Goal: Information Seeking & Learning: Check status

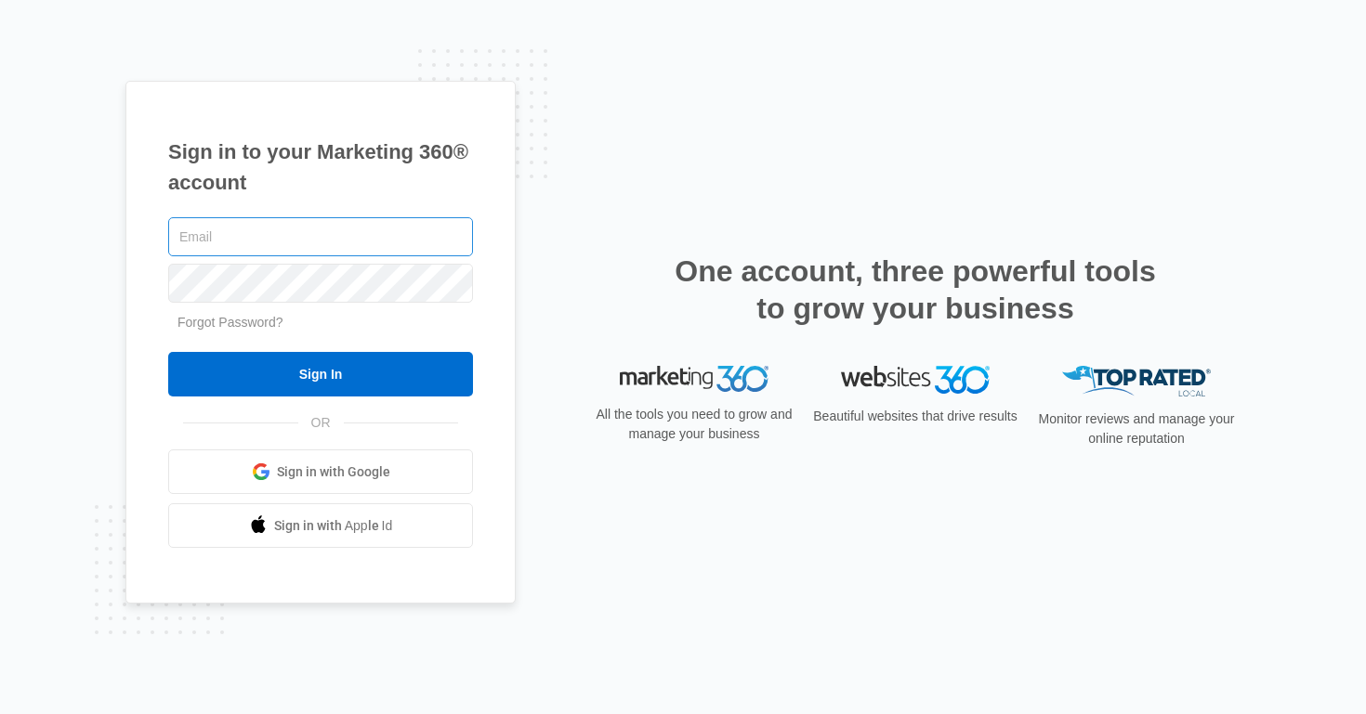
click at [382, 237] on input "text" at bounding box center [320, 236] width 305 height 39
type input "[PERSON_NAME][EMAIL_ADDRESS][PERSON_NAME][DOMAIN_NAME]"
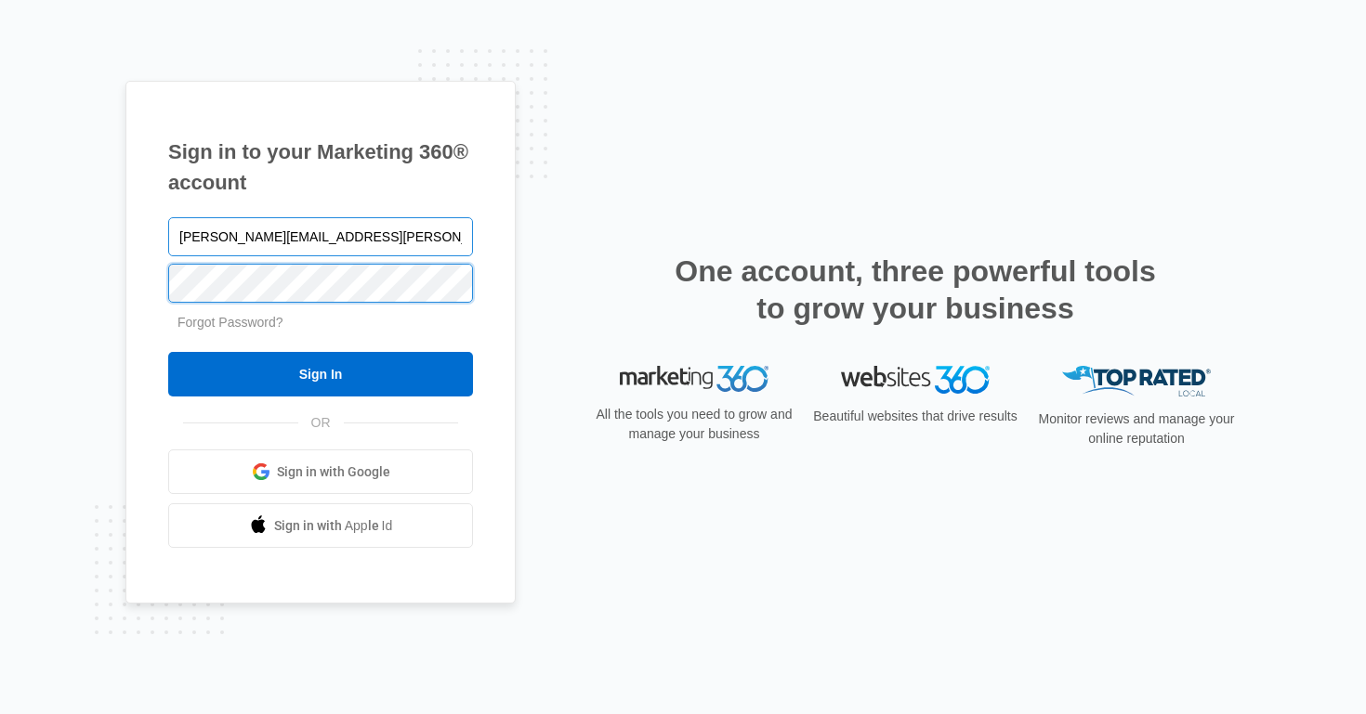
click at [168, 352] on input "Sign In" at bounding box center [320, 374] width 305 height 45
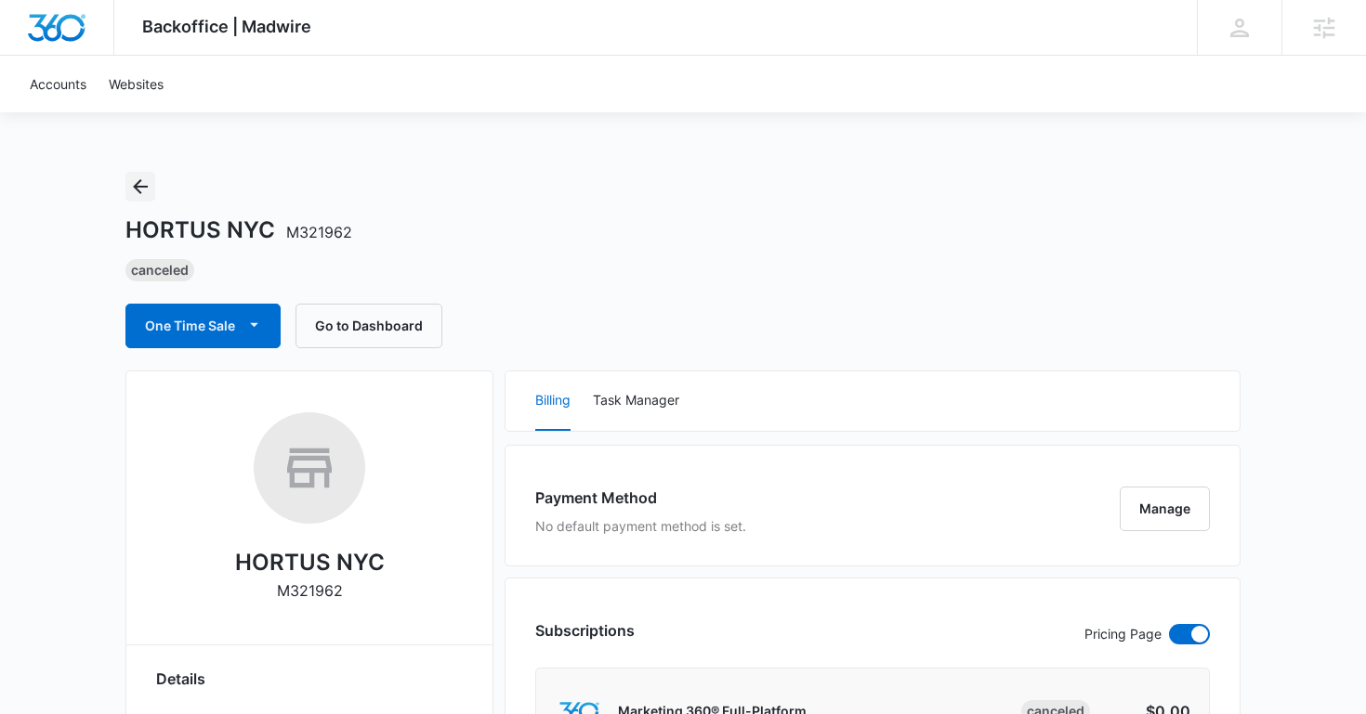
click at [144, 184] on icon "Back" at bounding box center [140, 187] width 22 height 22
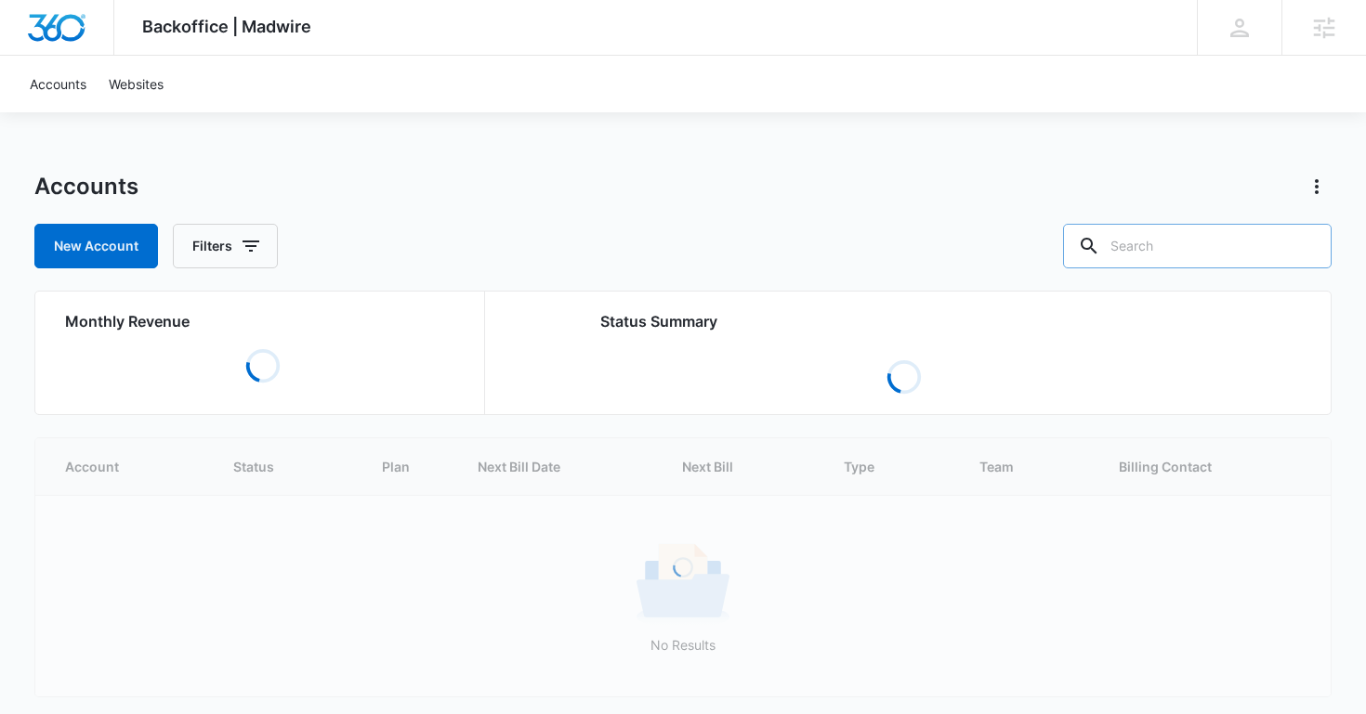
click at [1195, 244] on input "text" at bounding box center [1197, 246] width 268 height 45
type input "big boy"
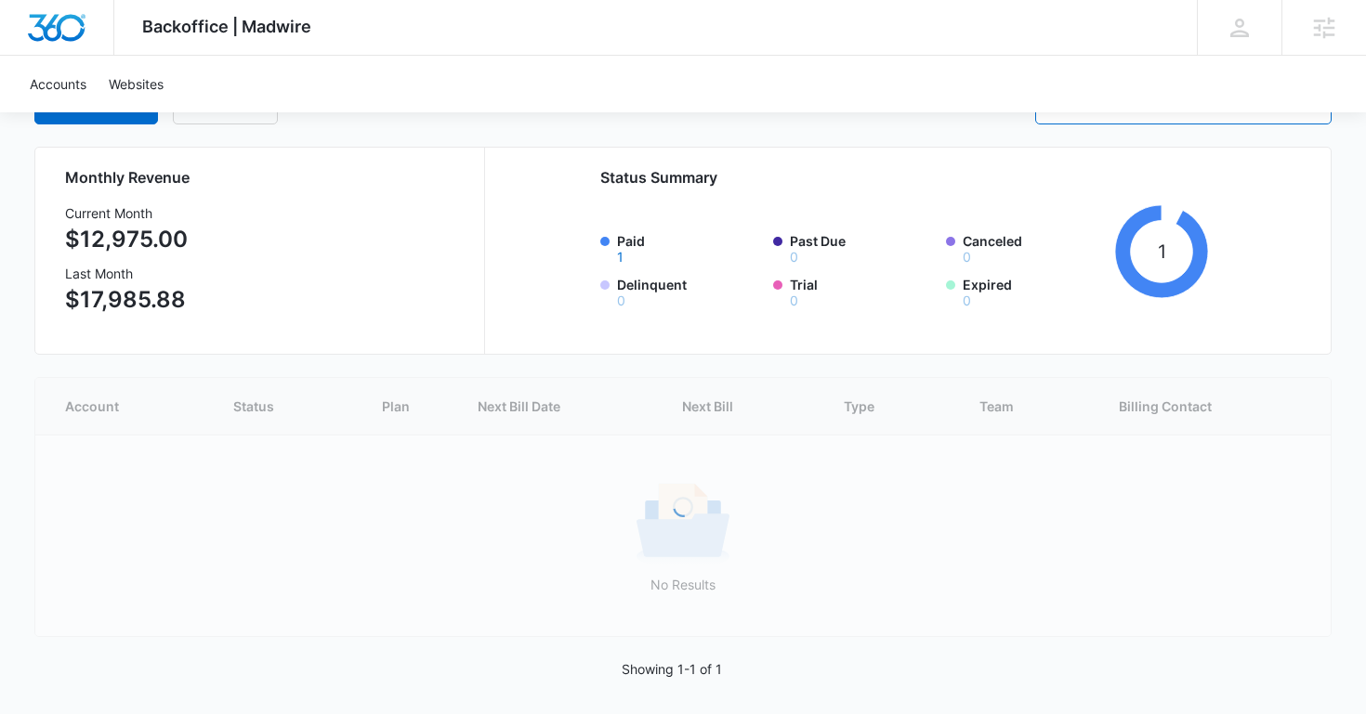
scroll to position [32, 0]
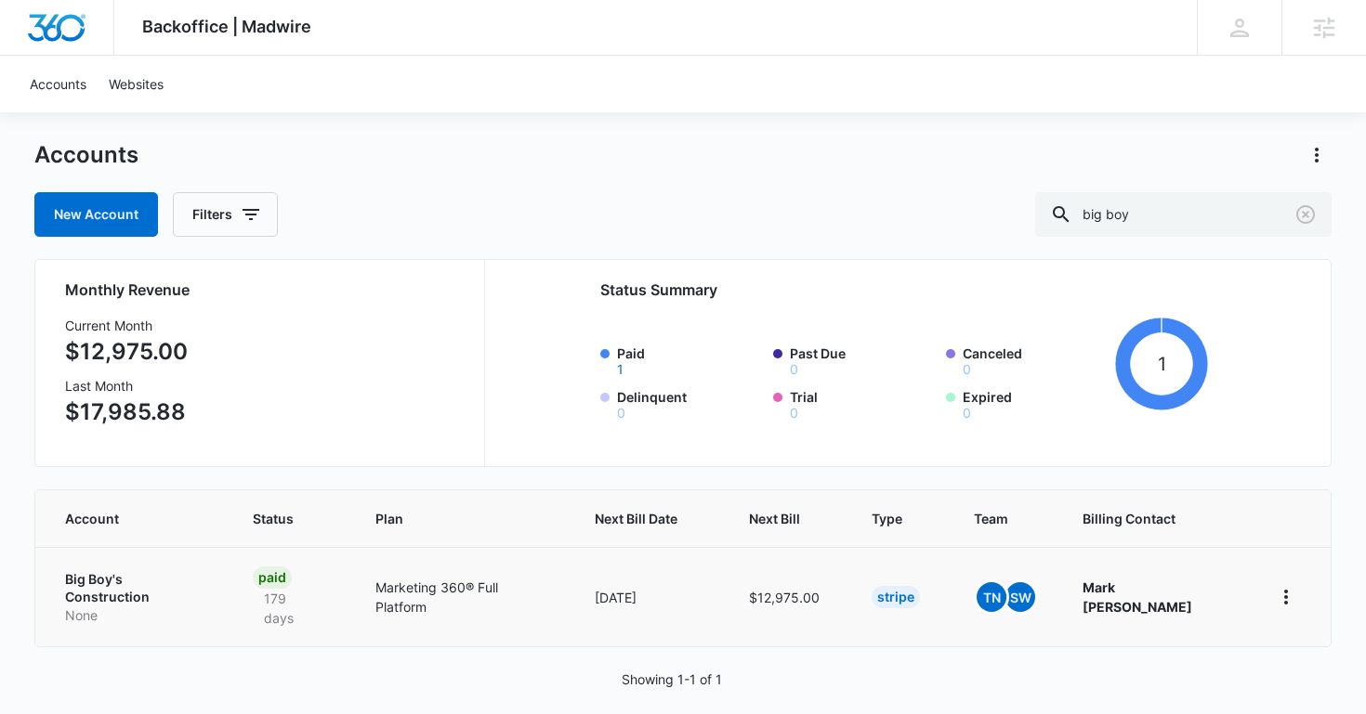
click at [198, 585] on p "Big Boy's Construction" at bounding box center [137, 588] width 144 height 36
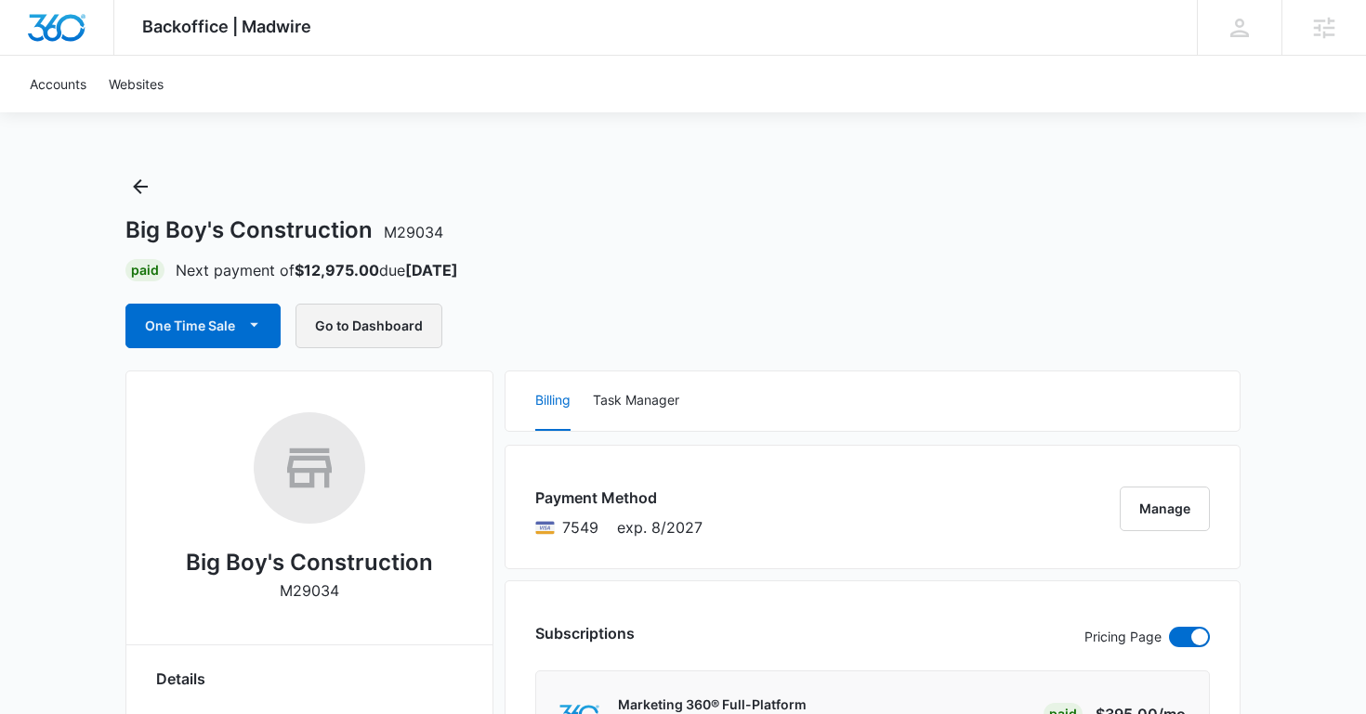
click at [371, 324] on button "Go to Dashboard" at bounding box center [368, 326] width 147 height 45
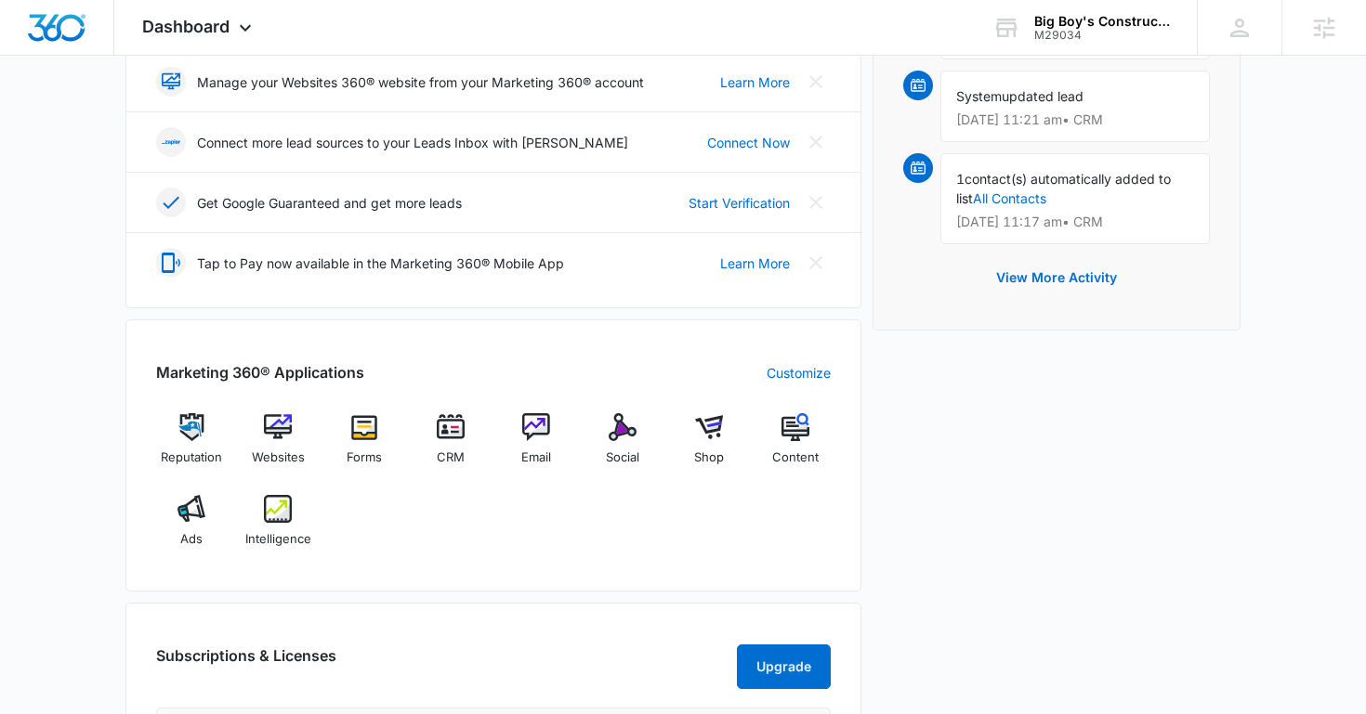
scroll to position [460, 0]
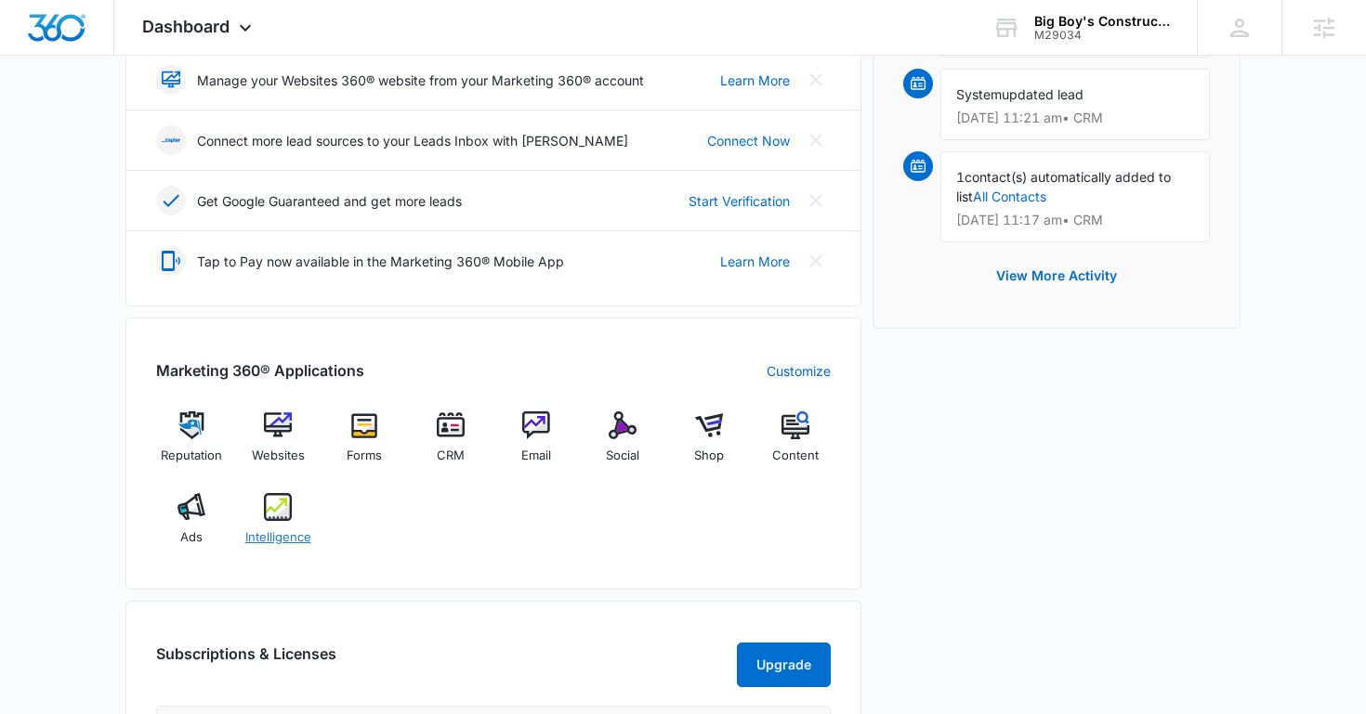
click at [292, 504] on div "Intelligence" at bounding box center [278, 526] width 72 height 67
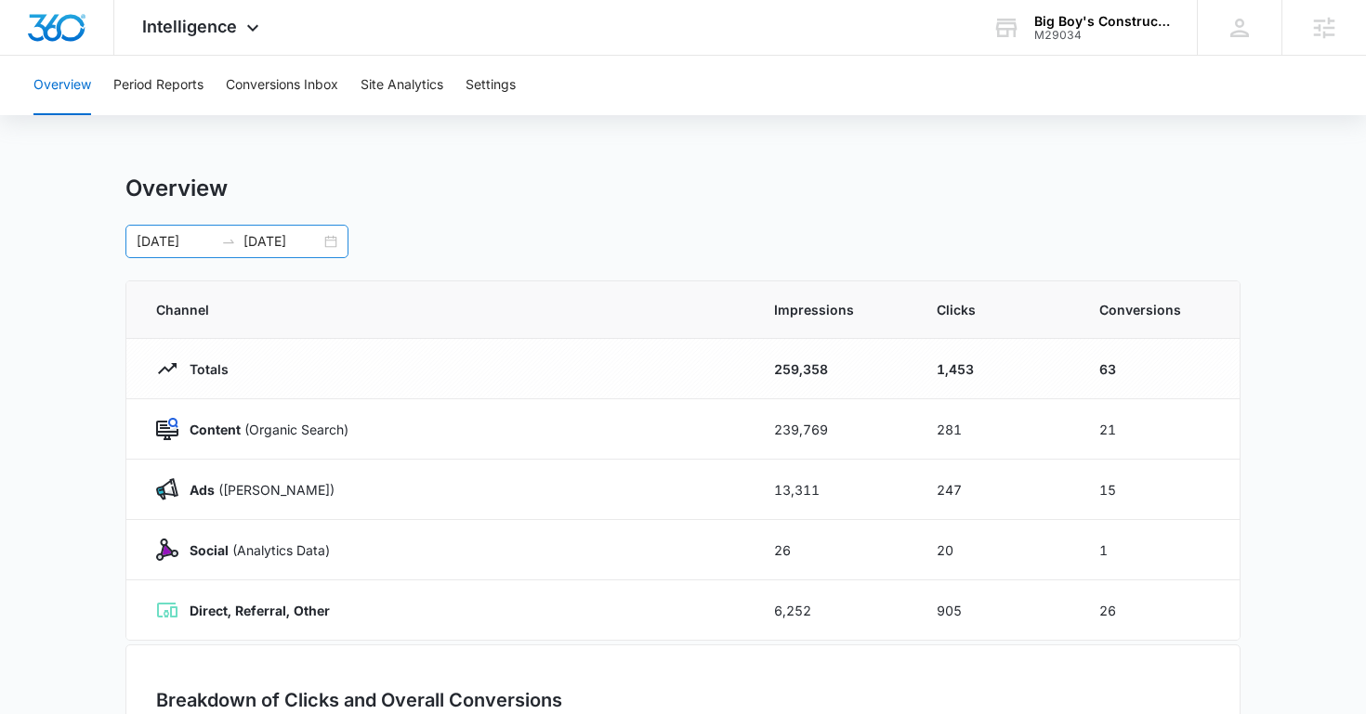
click at [206, 248] on input "02/28/2025" at bounding box center [175, 241] width 77 height 20
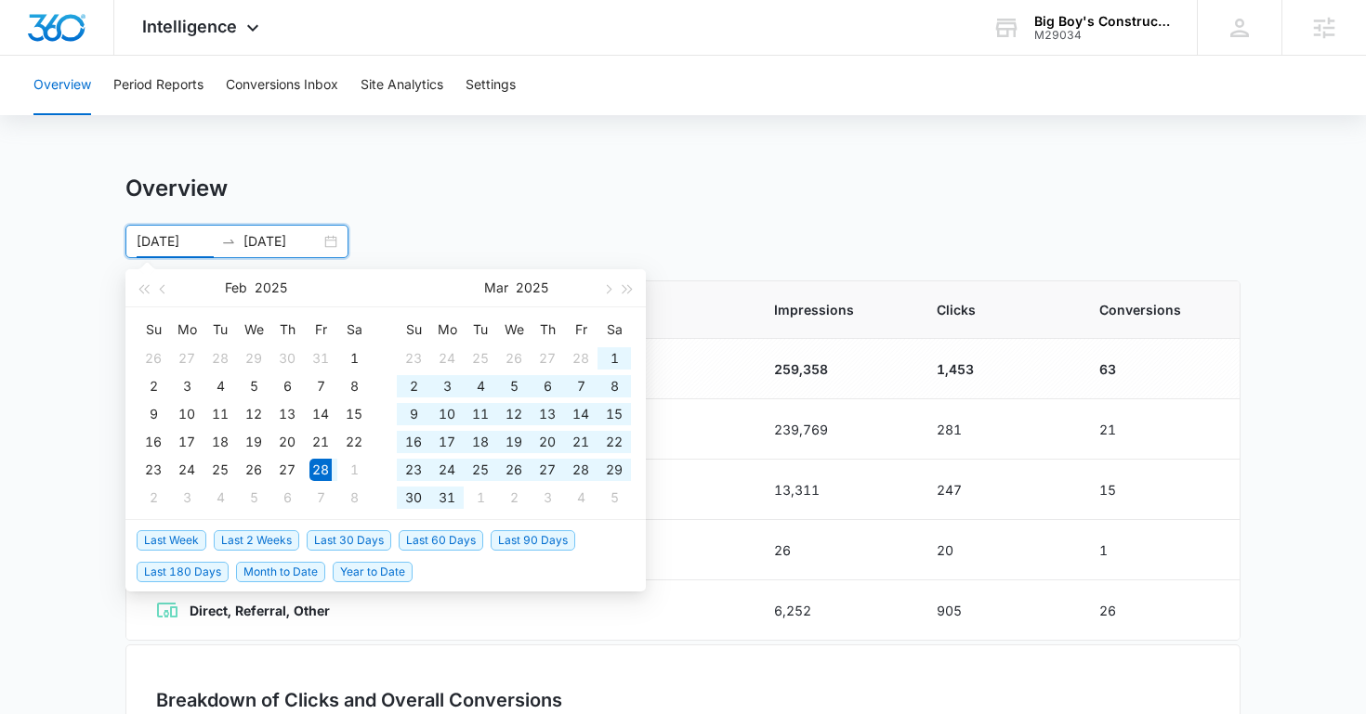
click at [189, 241] on input "02/28/2025" at bounding box center [175, 241] width 77 height 20
click at [137, 285] on button "button" at bounding box center [143, 287] width 20 height 37
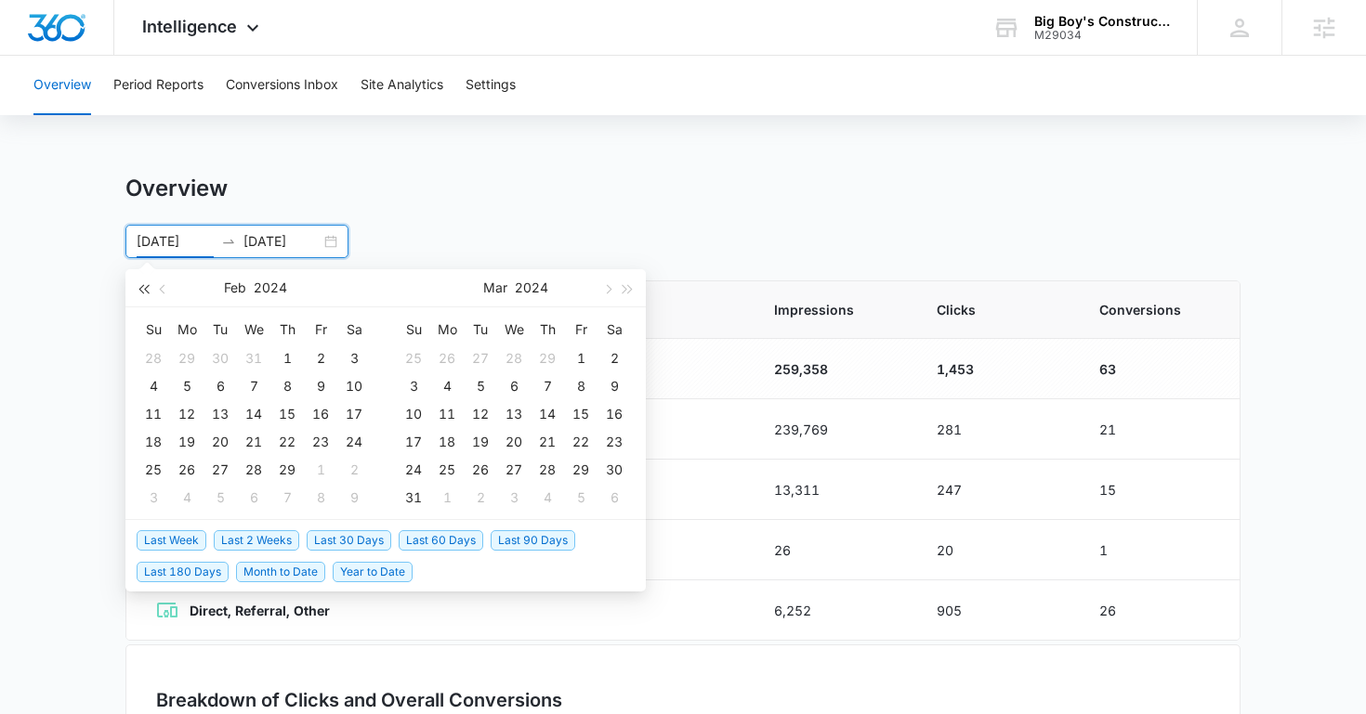
click at [142, 286] on span "button" at bounding box center [142, 288] width 9 height 9
type input "02/01/2020"
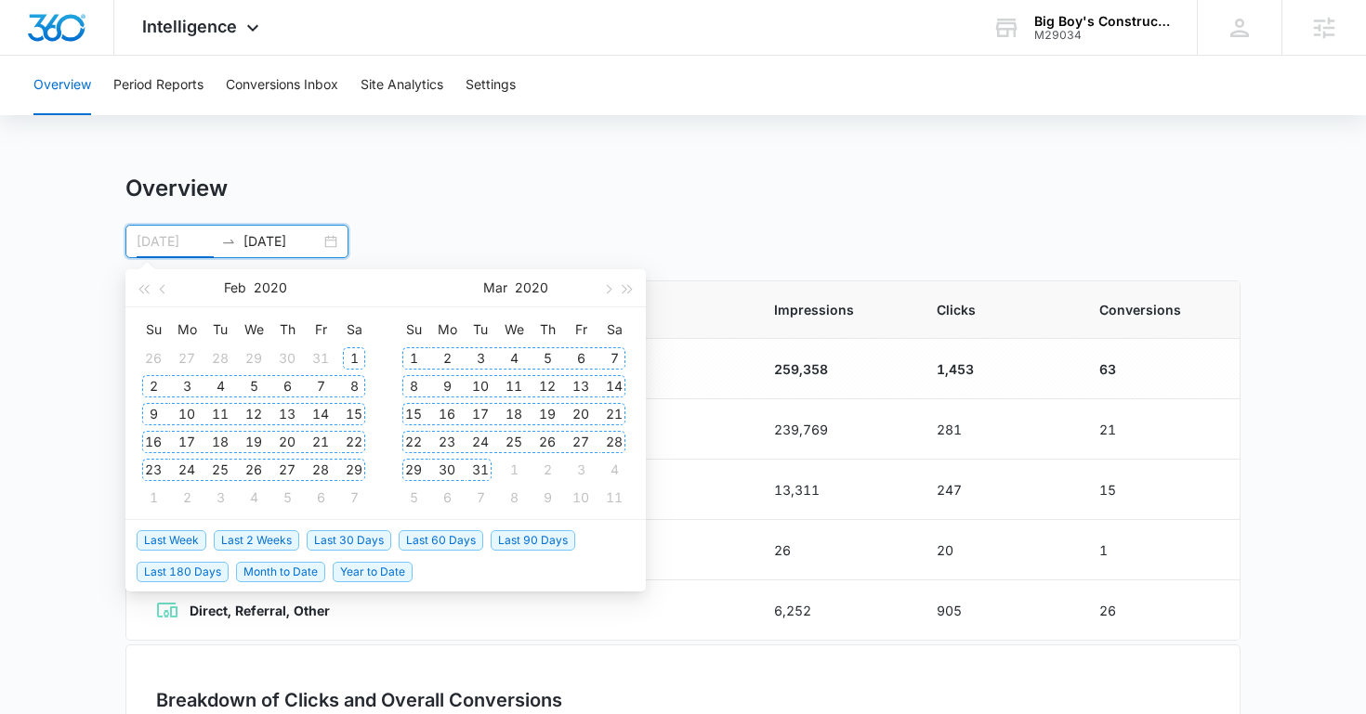
click at [351, 356] on div "1" at bounding box center [354, 358] width 22 height 22
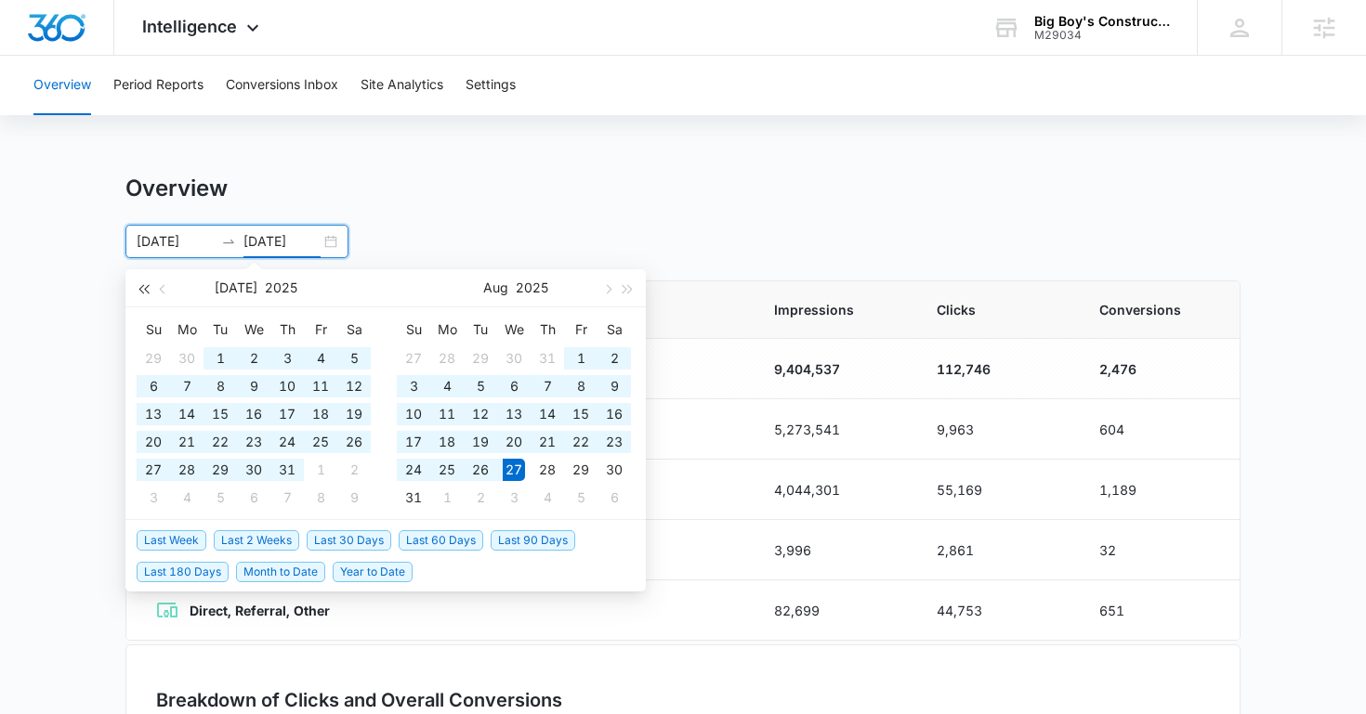
click at [144, 287] on span "button" at bounding box center [142, 288] width 9 height 9
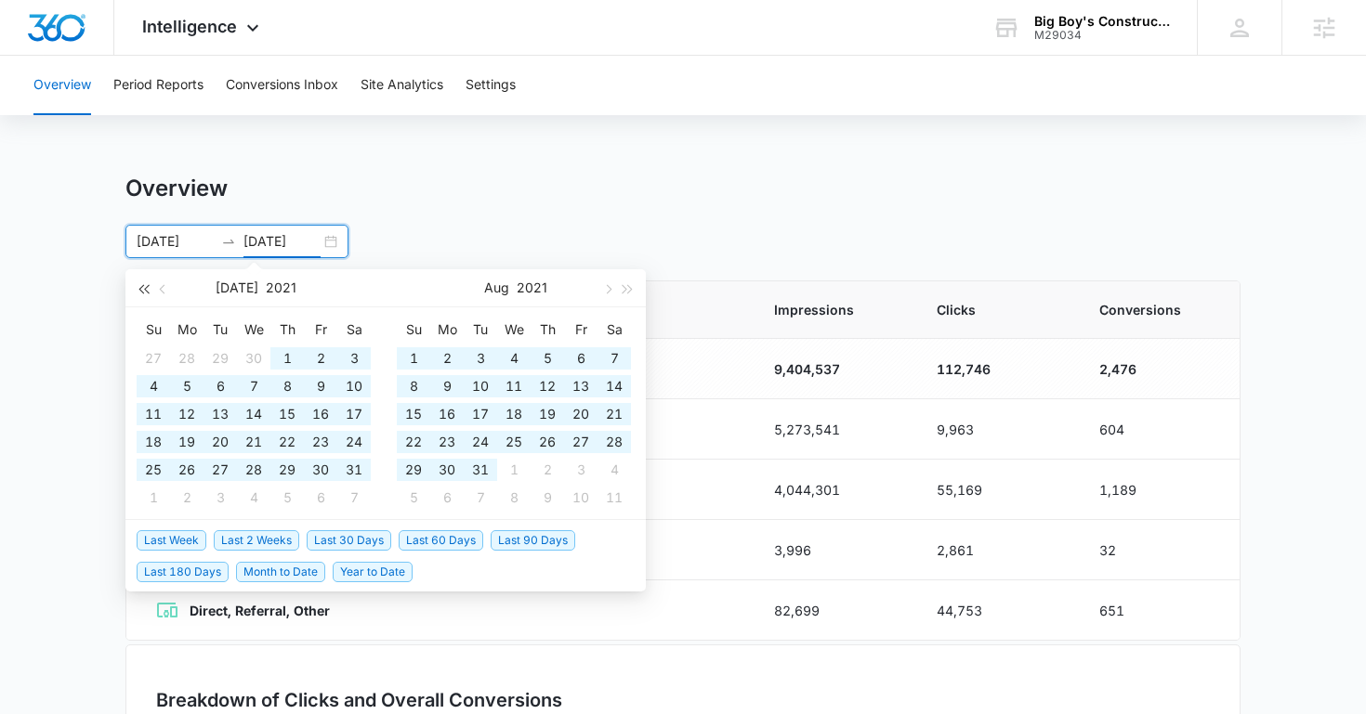
click at [144, 287] on span "button" at bounding box center [142, 288] width 9 height 9
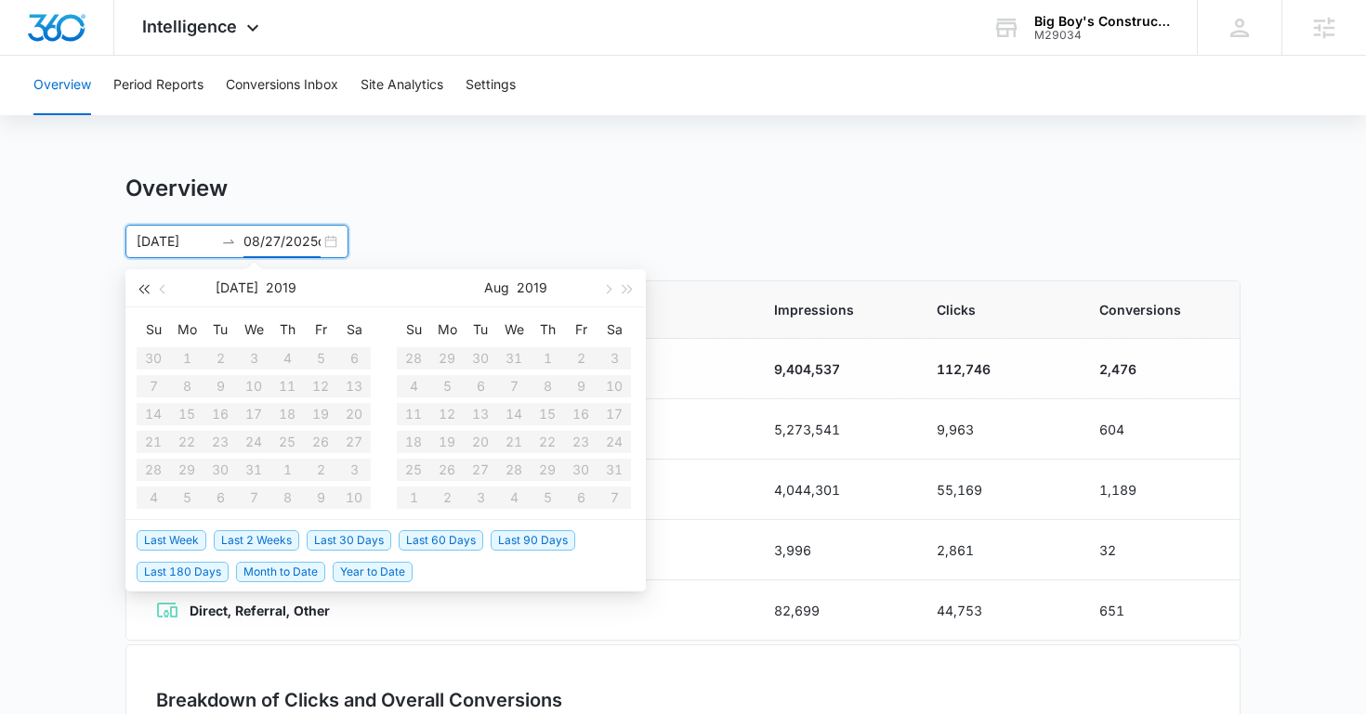
scroll to position [0, 3]
click at [624, 282] on button "button" at bounding box center [628, 287] width 20 height 37
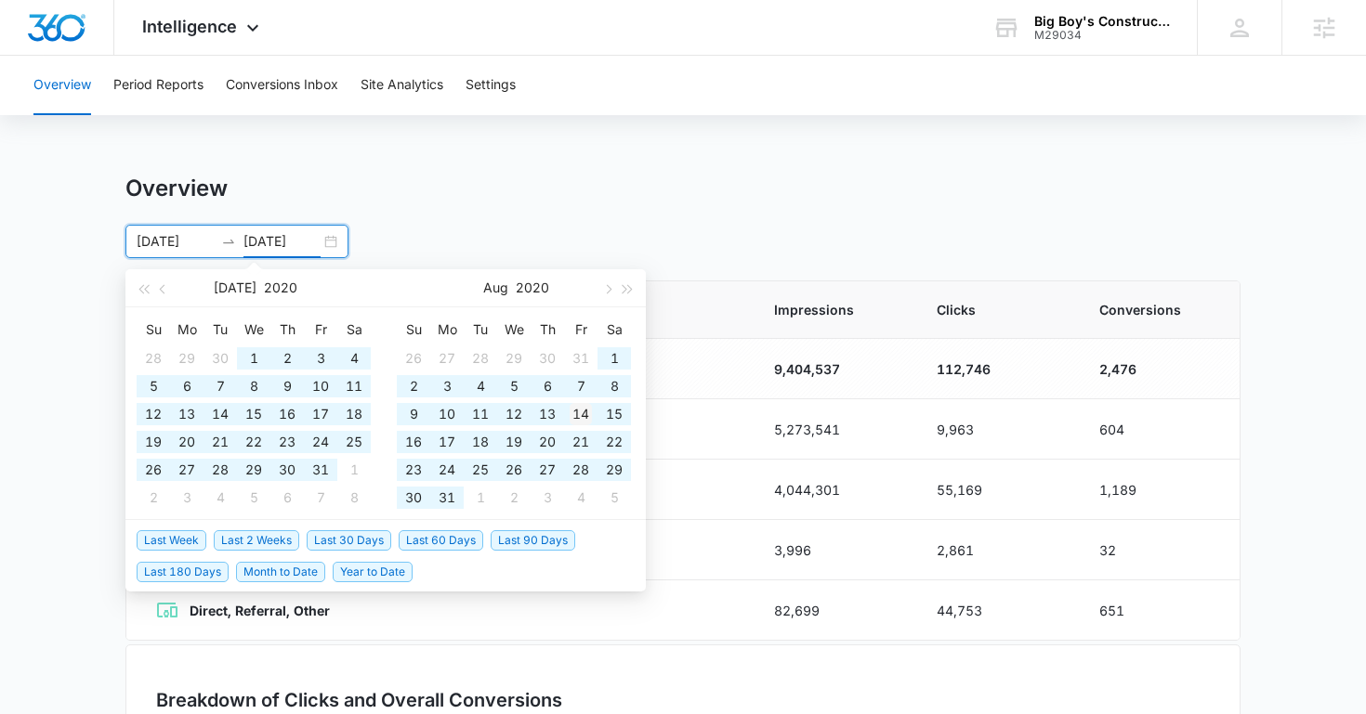
scroll to position [0, 0]
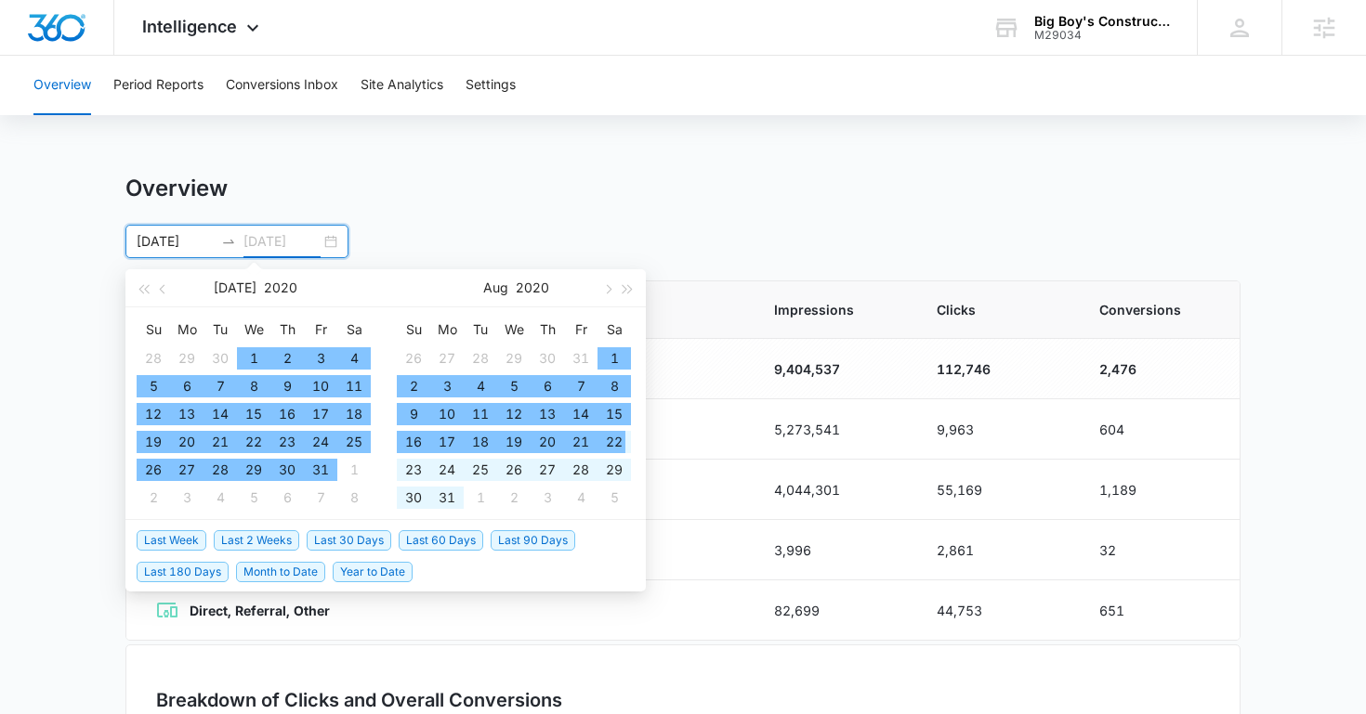
click at [617, 438] on div "22" at bounding box center [614, 442] width 22 height 22
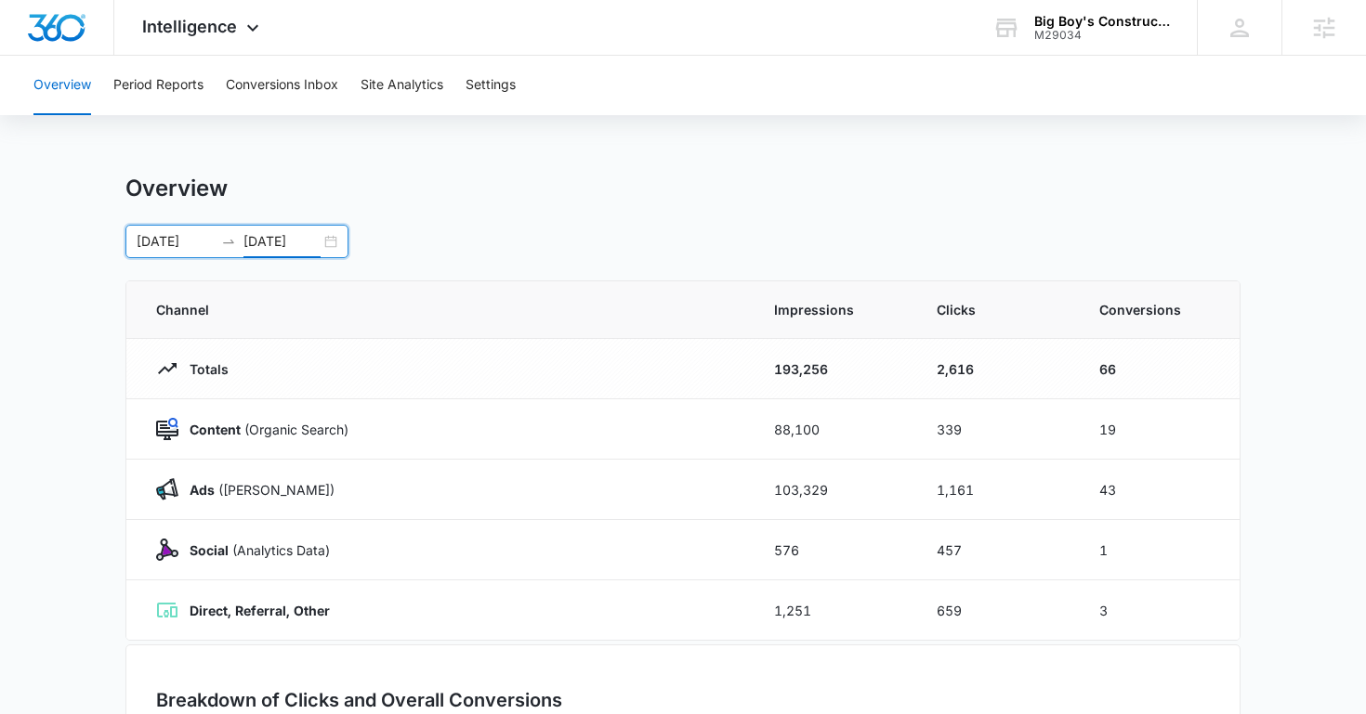
type input "08/22/2020"
click at [637, 180] on div "Overview" at bounding box center [682, 189] width 1115 height 28
click at [488, 185] on div "Overview" at bounding box center [682, 189] width 1115 height 28
click at [1266, 487] on main "Overview 02/01/2020 08/22/2020 Jul 2020 Su Mo Tu We Th Fr Sa 28 29 30 1 2 3 4 5…" at bounding box center [683, 662] width 1366 height 975
click at [1182, 208] on div "Overview 02/01/2020 08/22/2020 Jul 2020 Su Mo Tu We Th Fr Sa 28 29 30 1 2 3 4 5…" at bounding box center [682, 217] width 1115 height 84
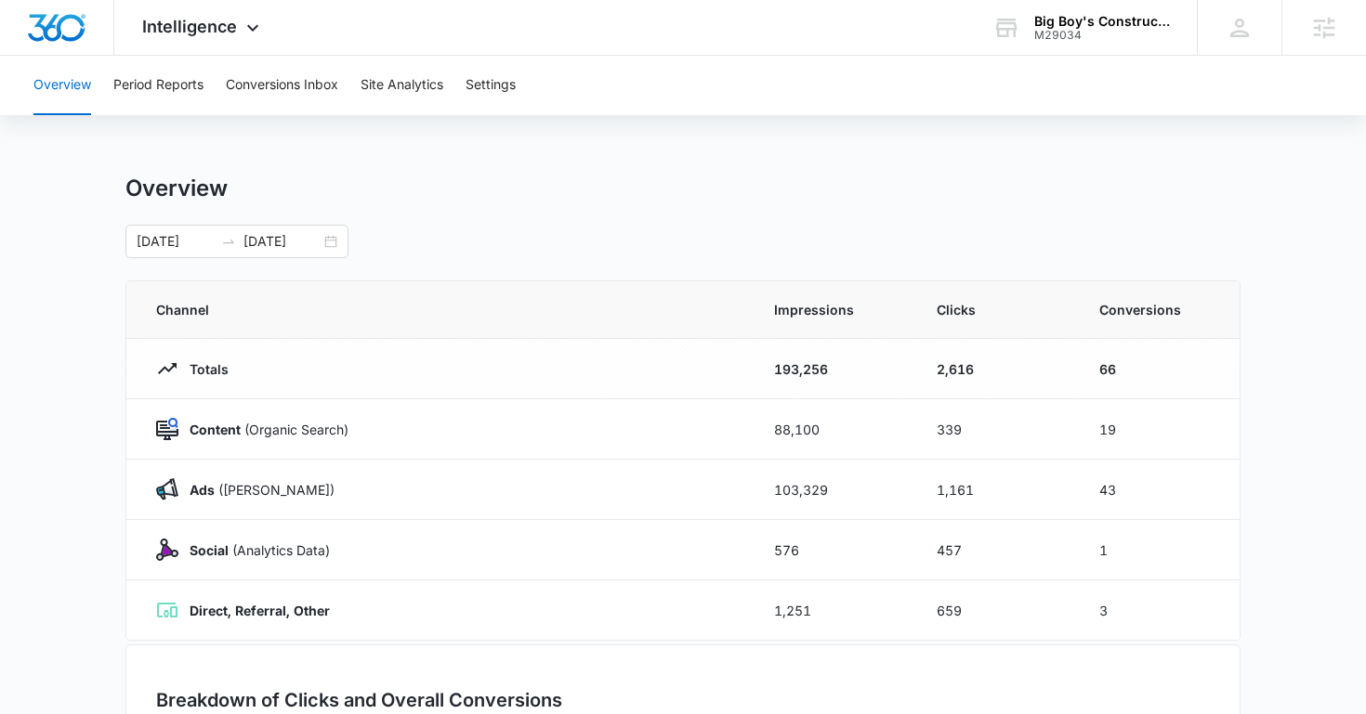
click at [816, 185] on div "Overview" at bounding box center [682, 189] width 1115 height 28
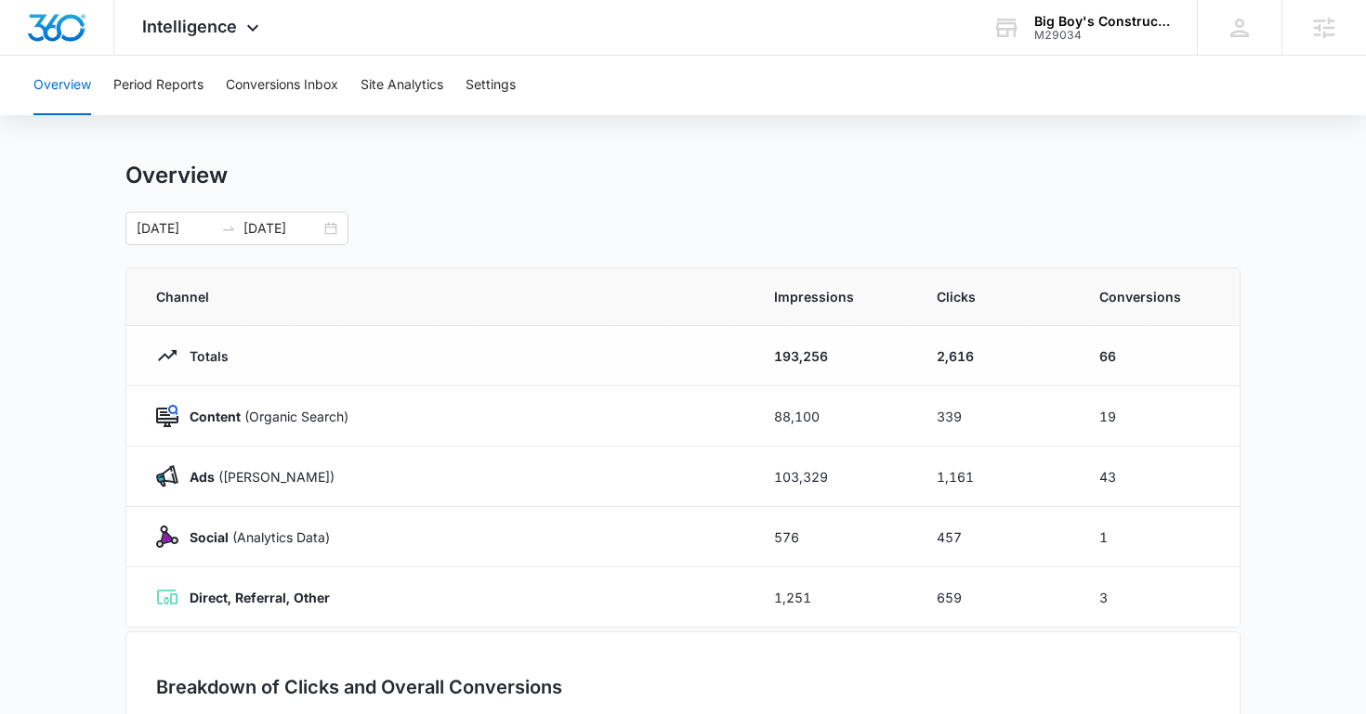
scroll to position [15, 0]
click at [520, 150] on div "Overview Period Reports Conversions Inbox Site Analytics Settings Overview 02/0…" at bounding box center [683, 588] width 1366 height 1094
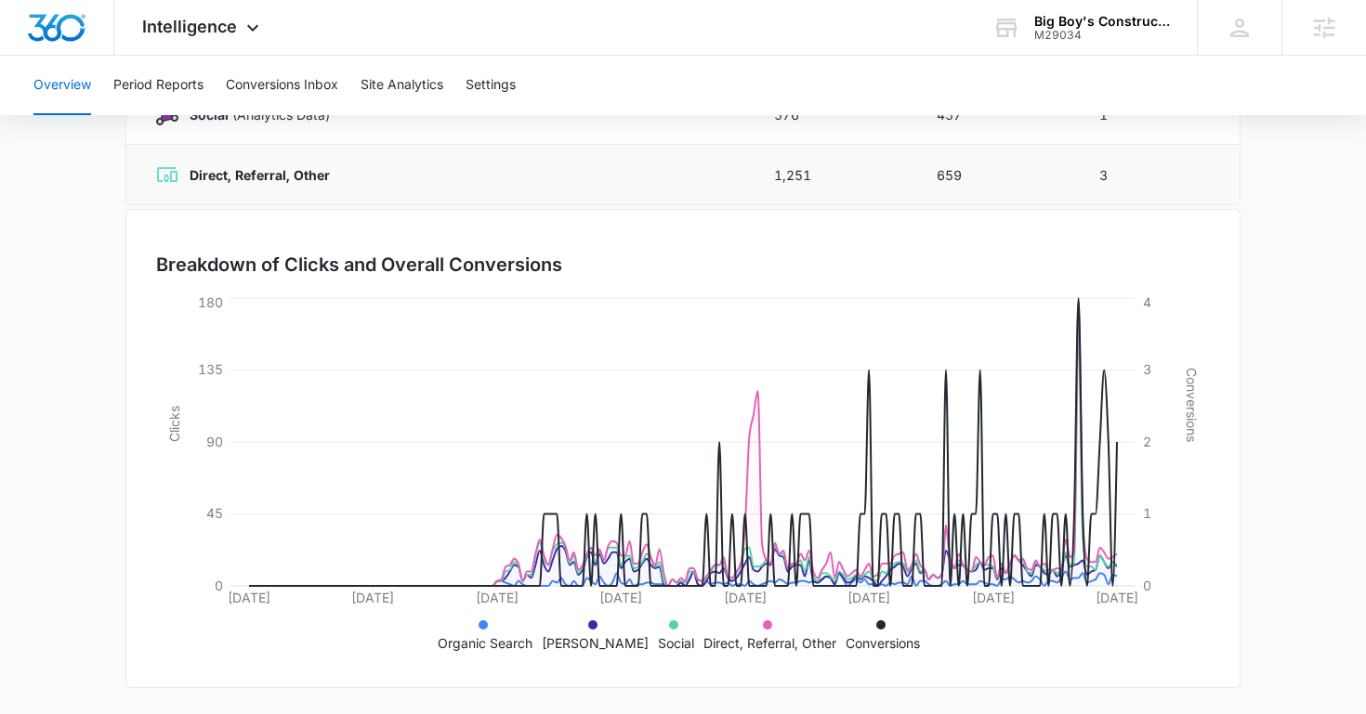
click at [503, 155] on td "Direct, Referral, Other" at bounding box center [438, 175] width 625 height 60
